Goal: Information Seeking & Learning: Learn about a topic

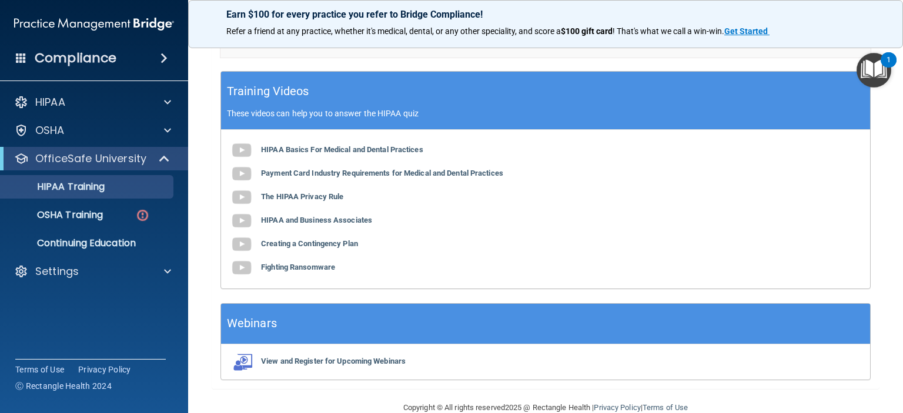
scroll to position [469, 0]
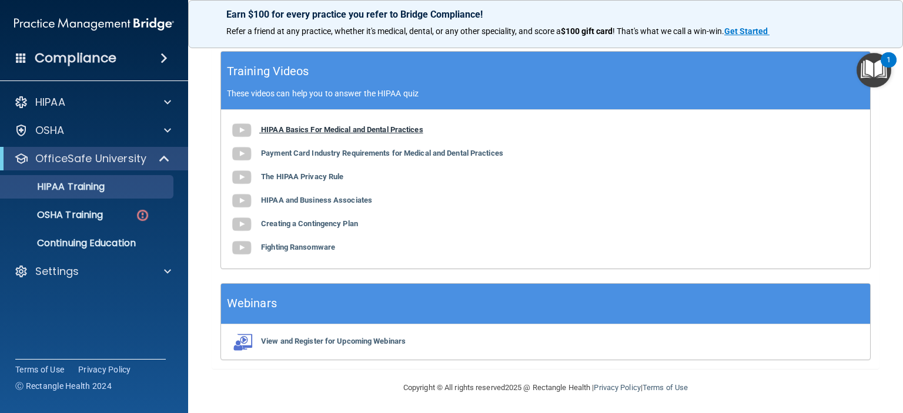
click at [349, 128] on b "HIPAA Basics For Medical and Dental Practices" at bounding box center [342, 129] width 162 height 9
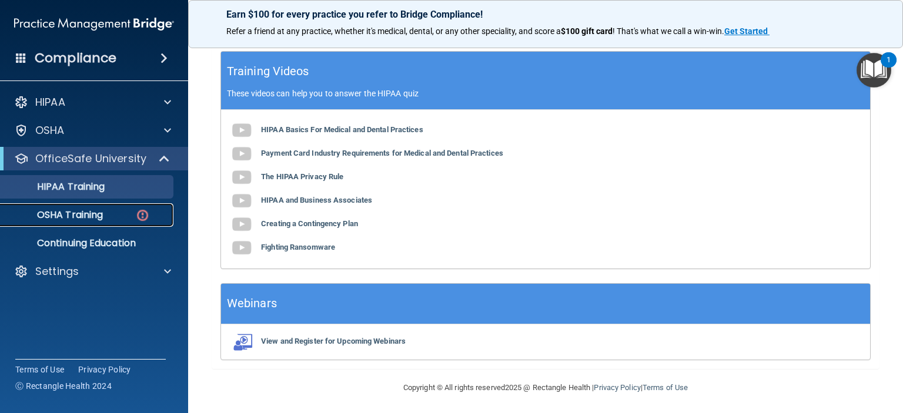
click at [72, 208] on link "OSHA Training" at bounding box center [80, 215] width 185 height 24
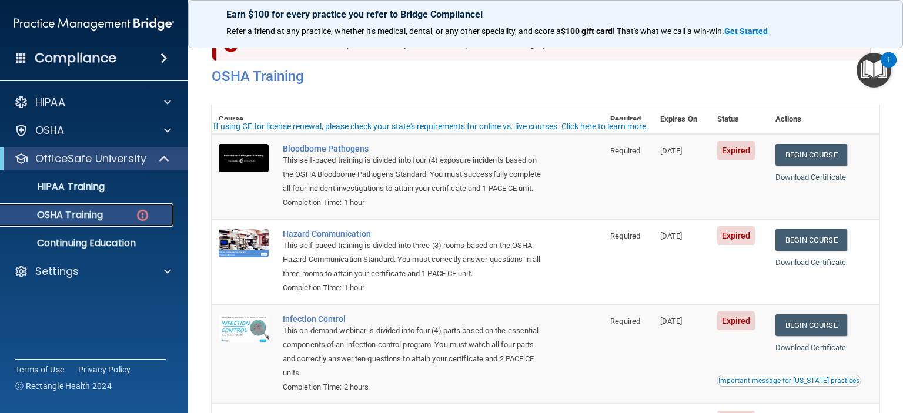
scroll to position [59, 0]
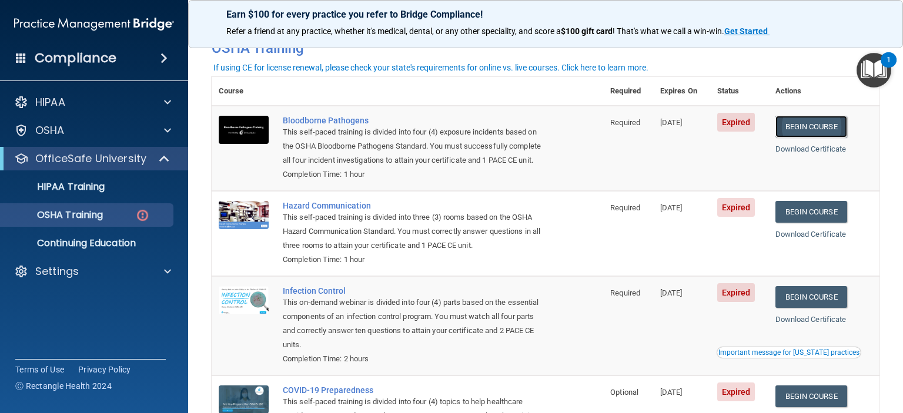
click at [810, 122] on link "Begin Course" at bounding box center [811, 127] width 72 height 22
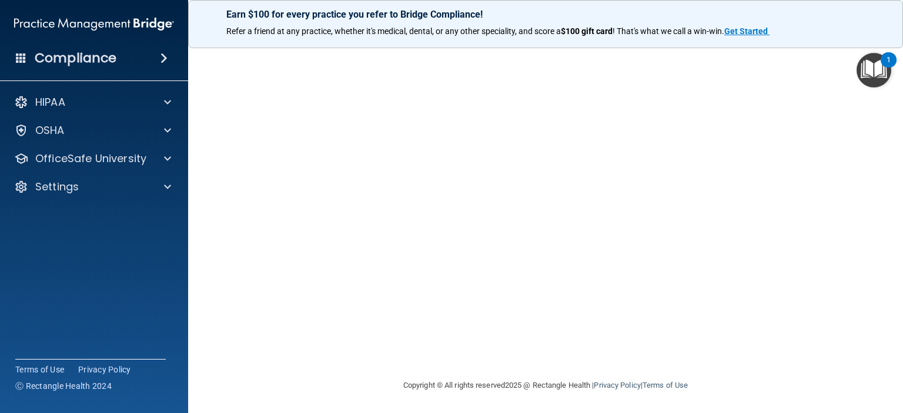
scroll to position [31, 0]
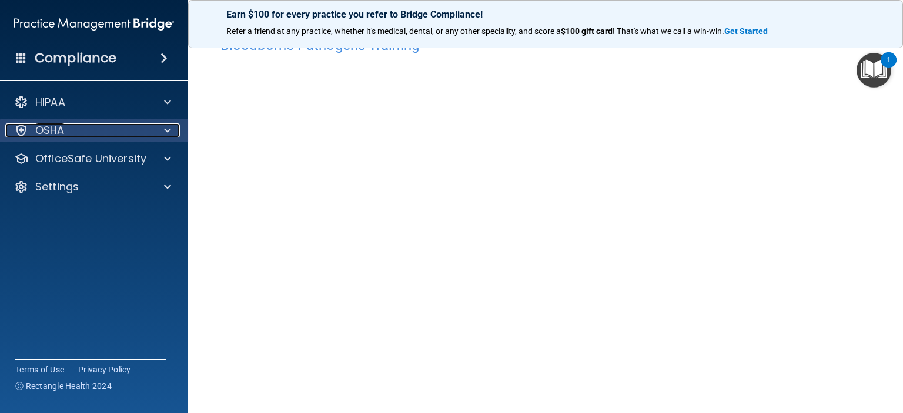
click at [79, 133] on div "OSHA" at bounding box center [78, 130] width 146 height 14
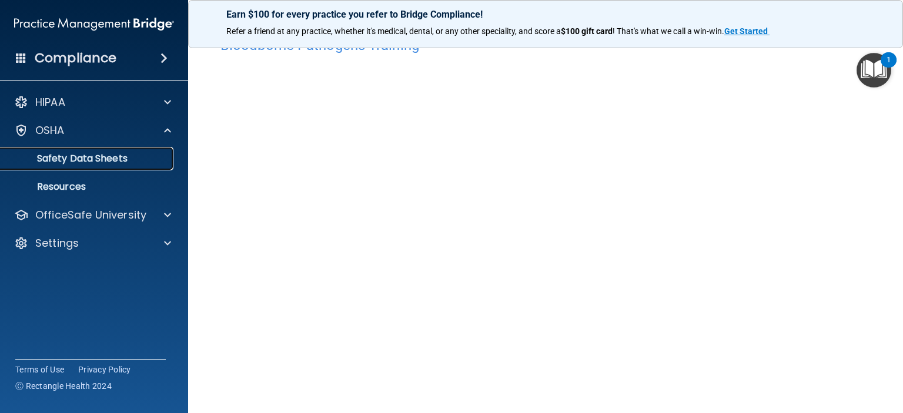
click at [114, 158] on p "Safety Data Sheets" at bounding box center [88, 159] width 161 height 12
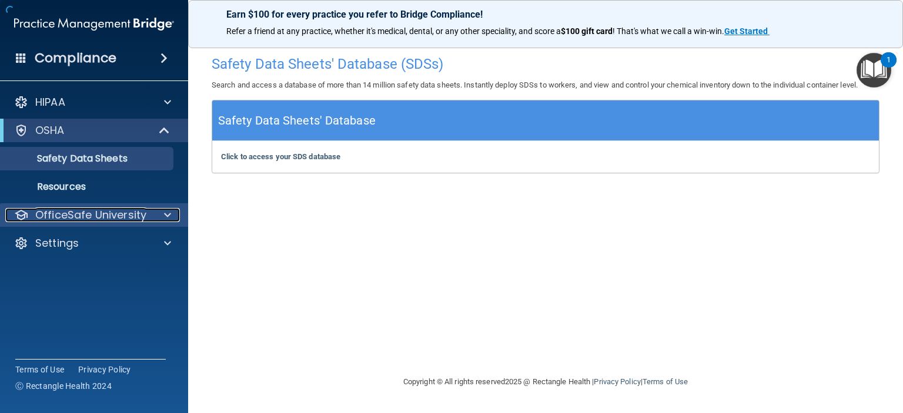
click at [128, 209] on p "OfficeSafe University" at bounding box center [90, 215] width 111 height 14
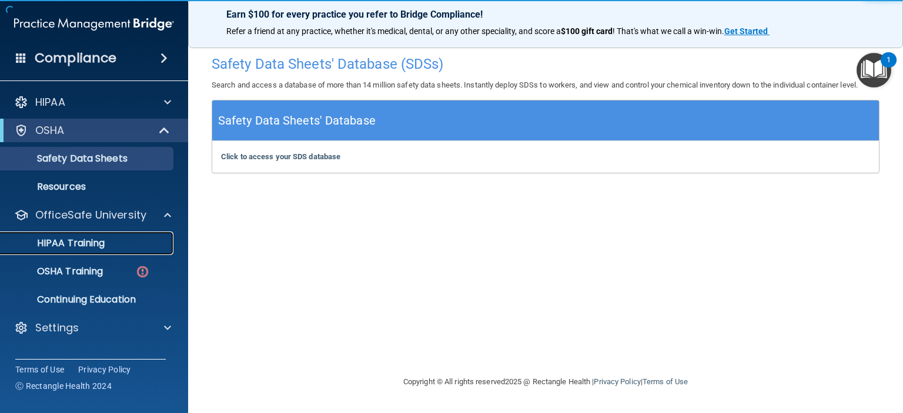
click at [136, 250] on link "HIPAA Training" at bounding box center [80, 244] width 185 height 24
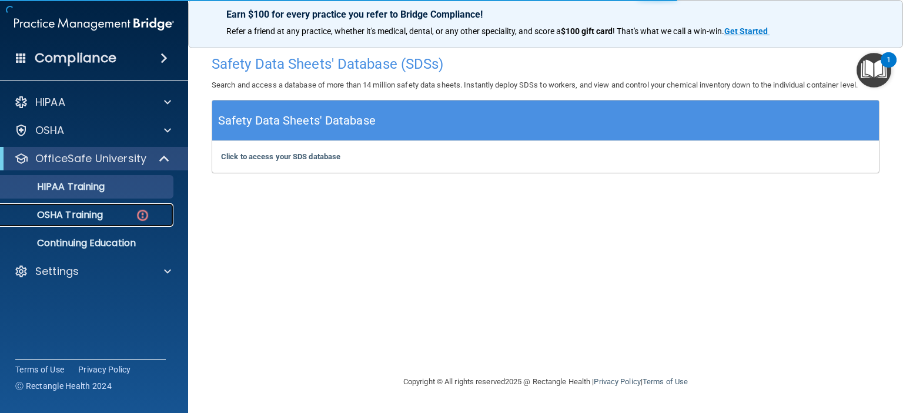
click at [115, 223] on link "OSHA Training" at bounding box center [80, 215] width 185 height 24
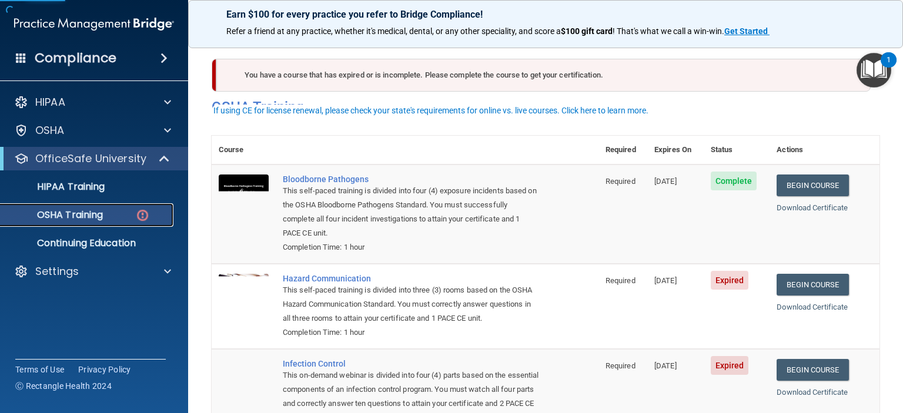
scroll to position [118, 0]
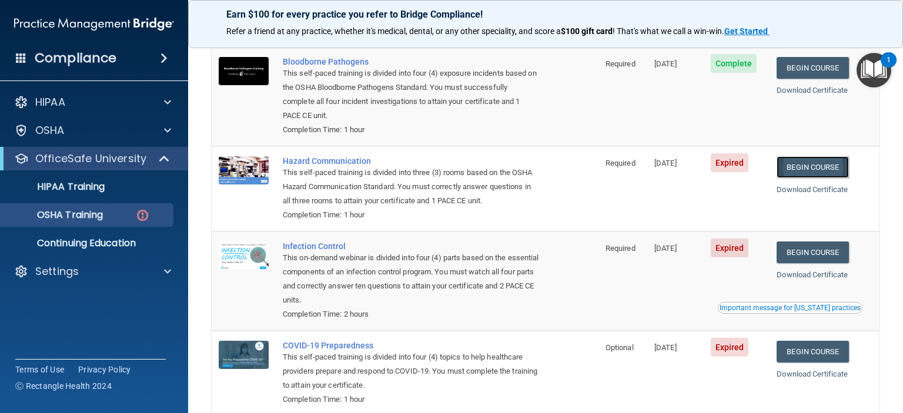
click at [811, 170] on link "Begin Course" at bounding box center [813, 167] width 72 height 22
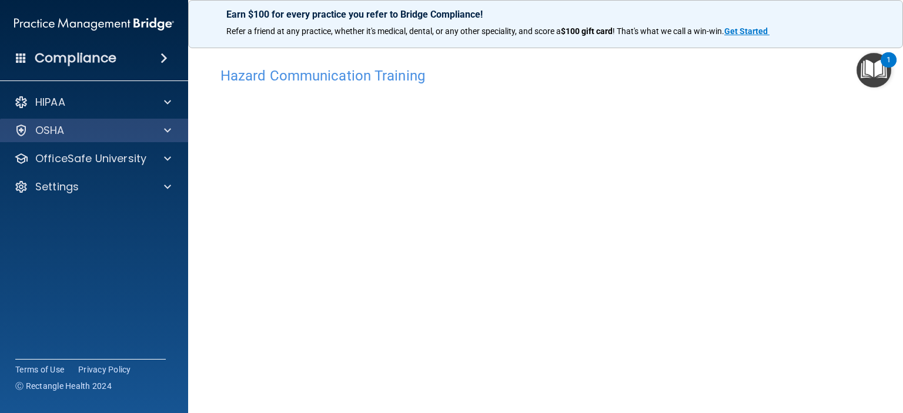
click at [127, 139] on div "OSHA" at bounding box center [94, 131] width 189 height 24
click at [125, 173] on div "HIPAA Documents and Policies Report an Incident Business Associates Emergency P…" at bounding box center [94, 147] width 189 height 122
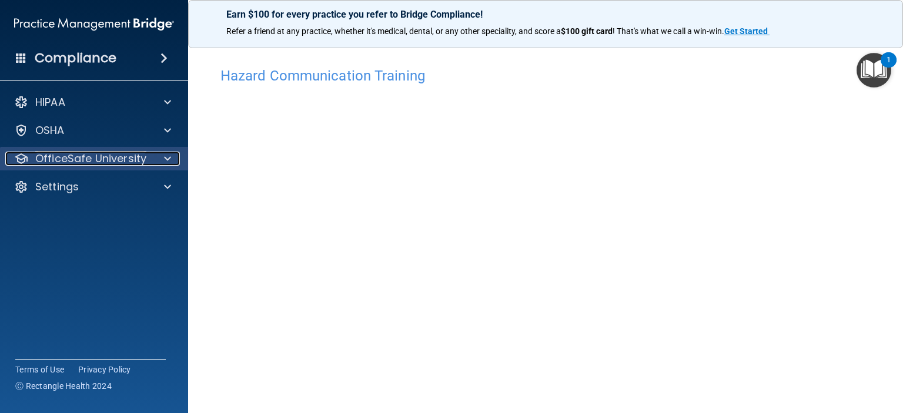
click at [135, 159] on p "OfficeSafe University" at bounding box center [90, 159] width 111 height 14
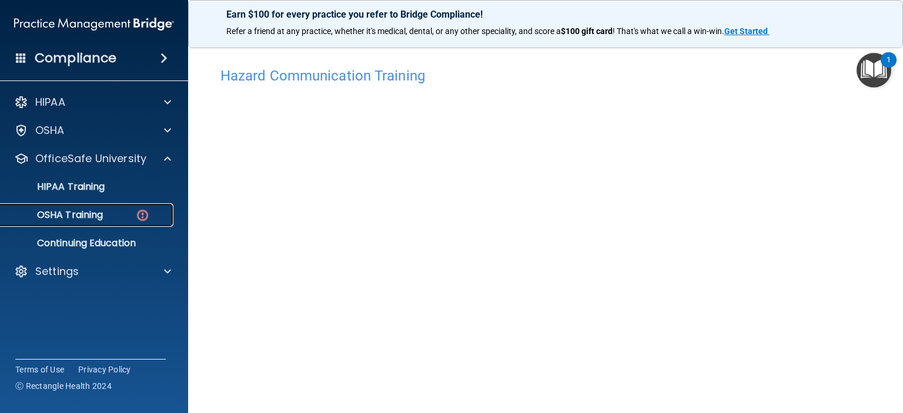
click at [113, 212] on div "OSHA Training" at bounding box center [88, 215] width 161 height 12
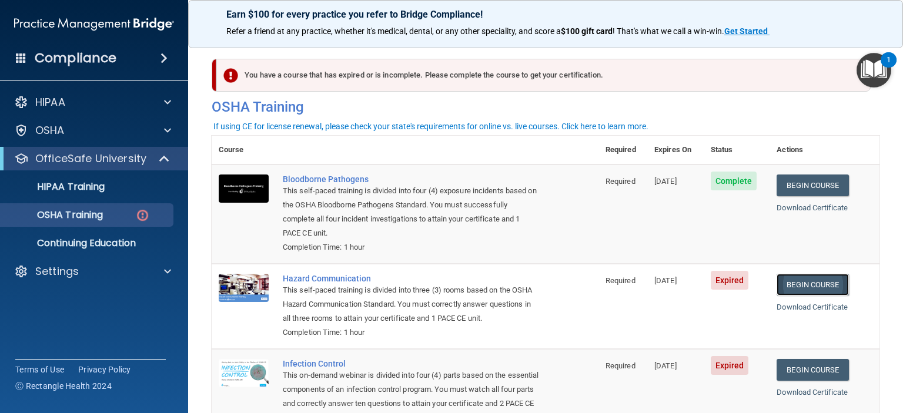
click at [800, 281] on link "Begin Course" at bounding box center [813, 285] width 72 height 22
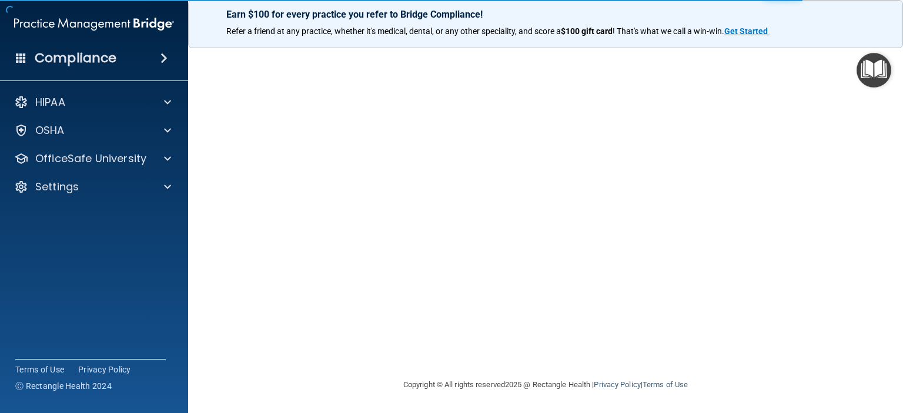
scroll to position [28, 0]
